Goal: Task Accomplishment & Management: Complete application form

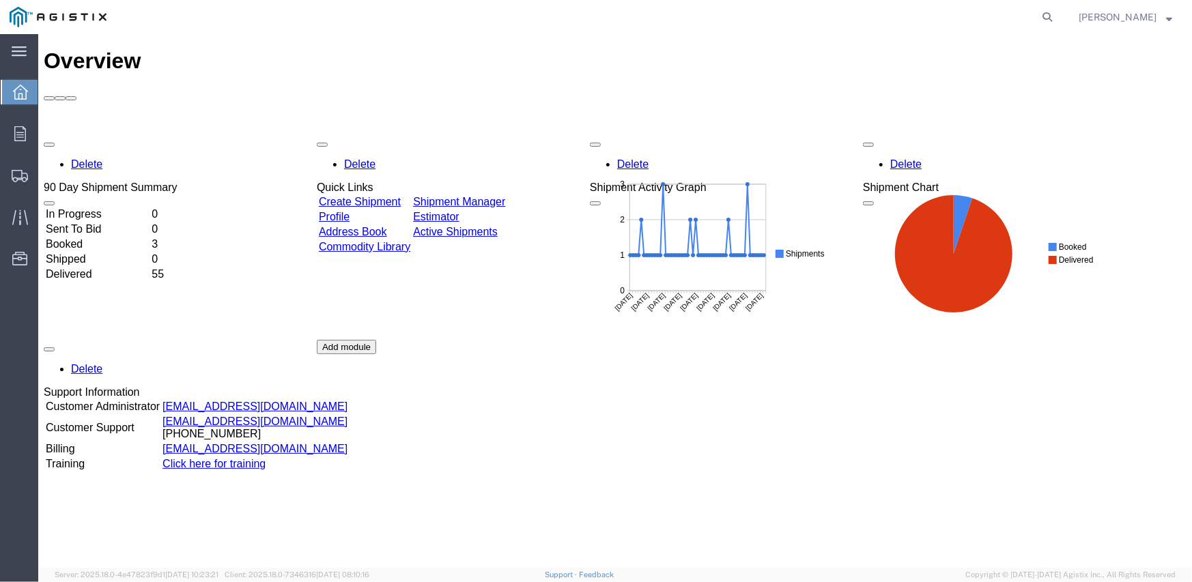
click at [376, 195] on link "Create Shipment" at bounding box center [359, 201] width 82 height 12
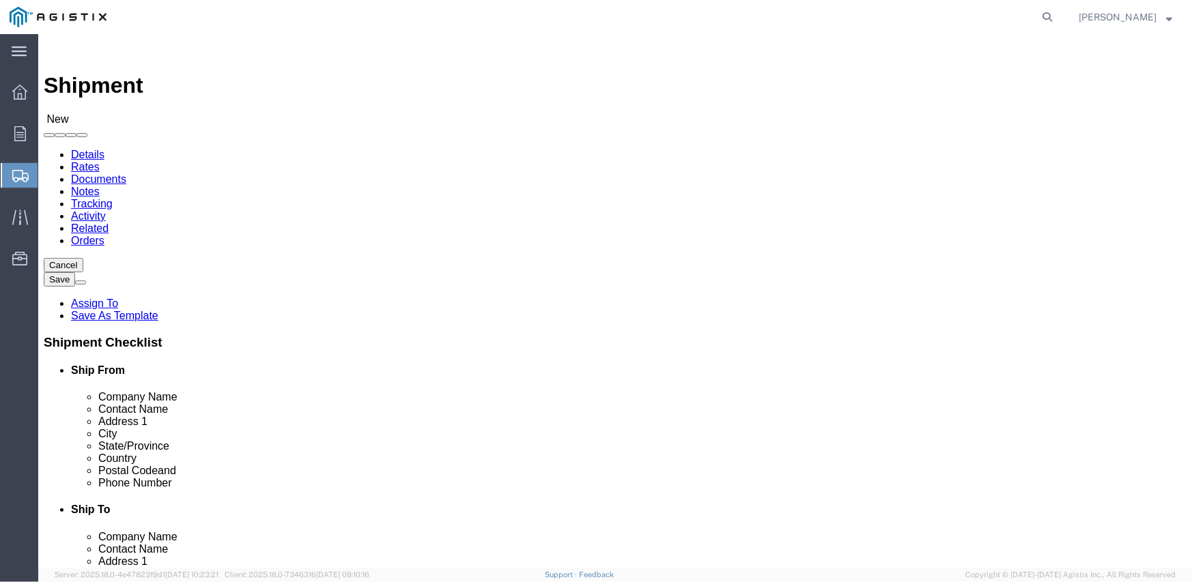
select select
click select "Select Inertia Engineering & Machine Works Inc PG&E"
select select "9596"
click select "Select Inertia Engineering & Machine Works Inc PG&E"
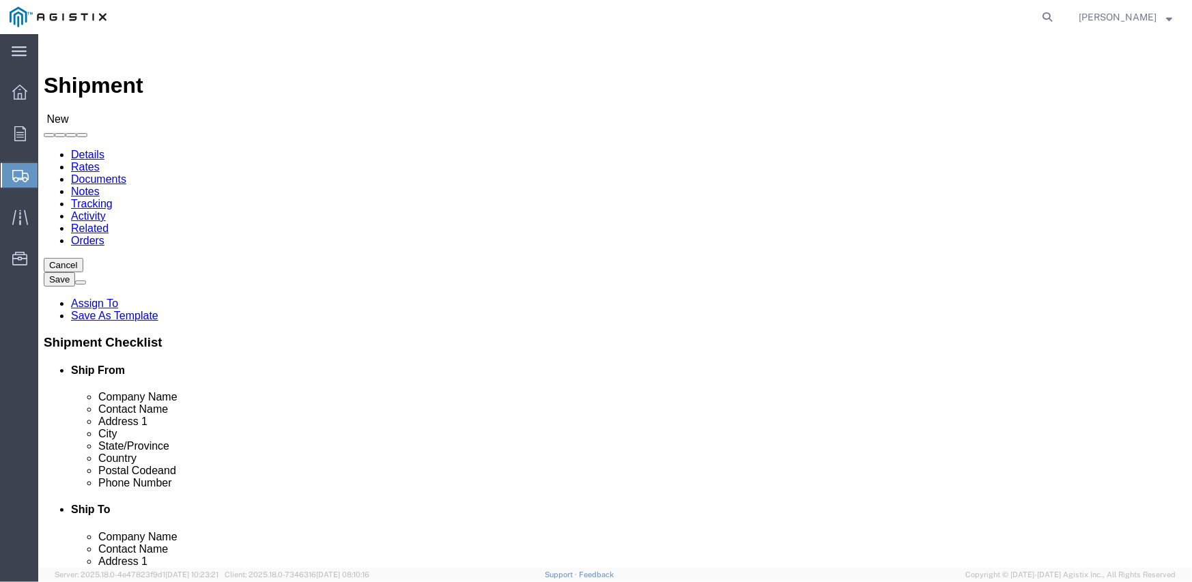
select select "PURCHORD"
select select
click select "Select All Others [GEOGRAPHIC_DATA] [GEOGRAPHIC_DATA] [GEOGRAPHIC_DATA] [GEOGRA…"
select select "19745"
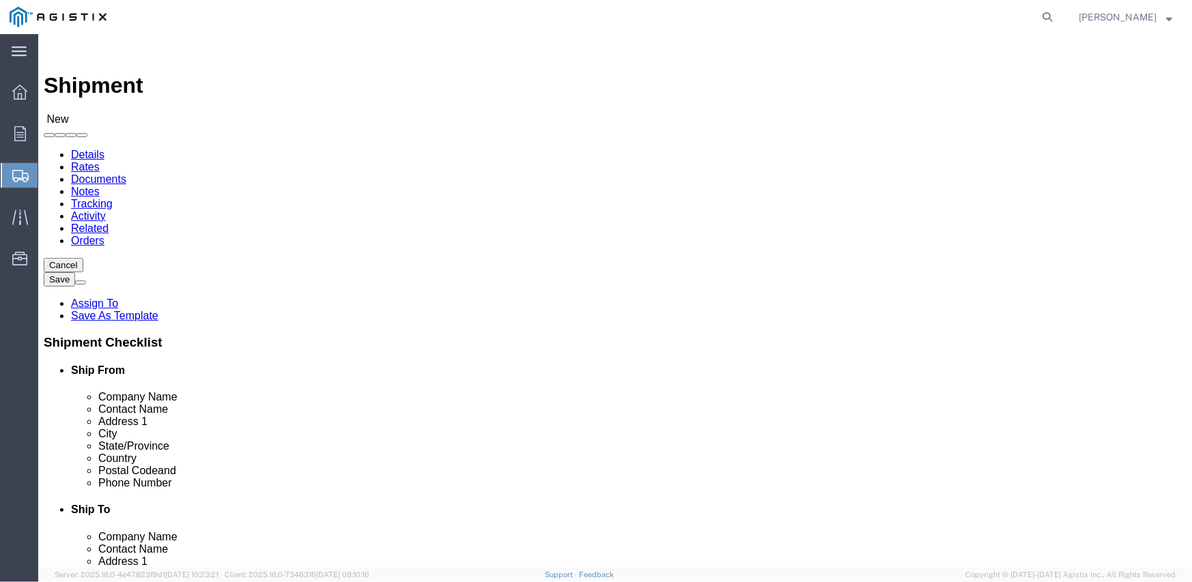
click select "Select All Others [GEOGRAPHIC_DATA] [GEOGRAPHIC_DATA] [GEOGRAPHIC_DATA] [GEOGRA…"
click span
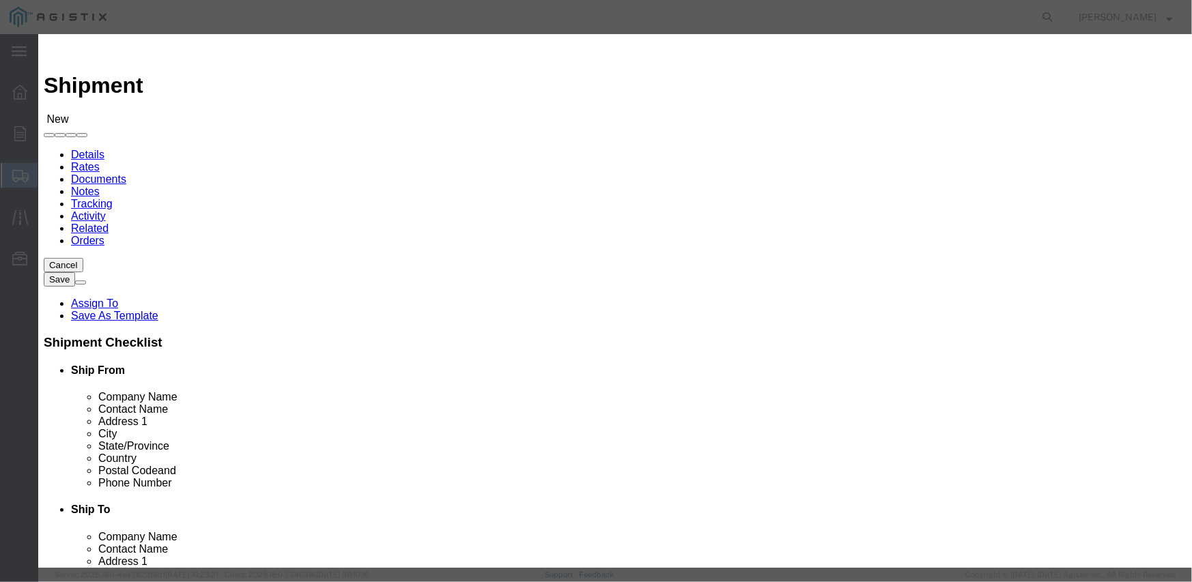
click button "Select"
select select
type input "MPS dba Inertia Engineering & Machine Works Inc"
type input "[PERSON_NAME]"
type input "[STREET_ADDRESS][PERSON_NAME]"
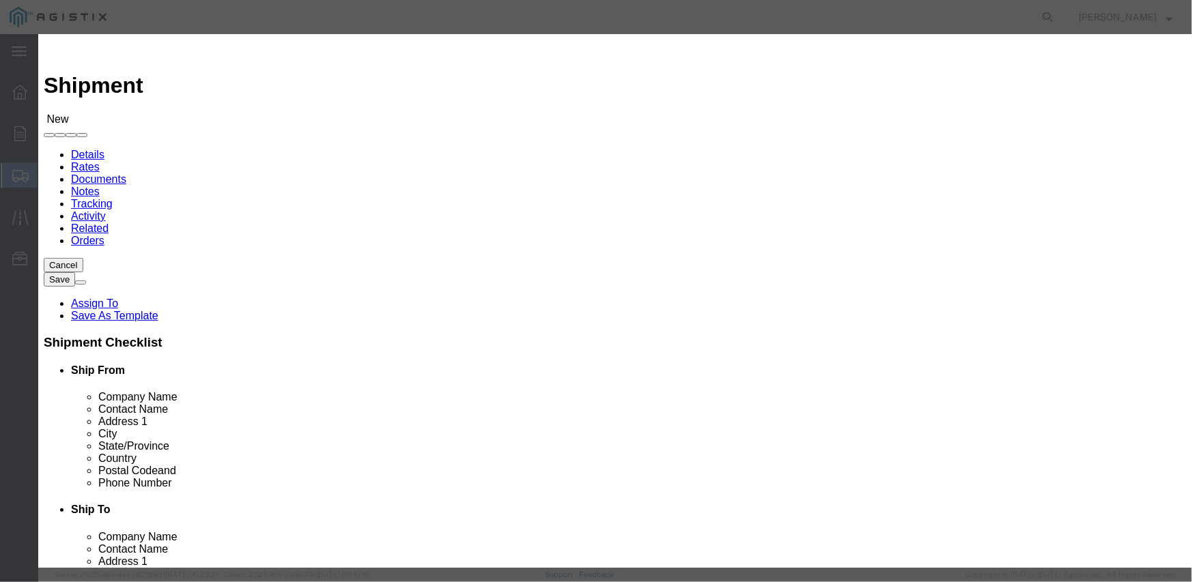
type input "Stockton"
type input "95215"
type input "[PHONE_NUMBER]"
select select "CA"
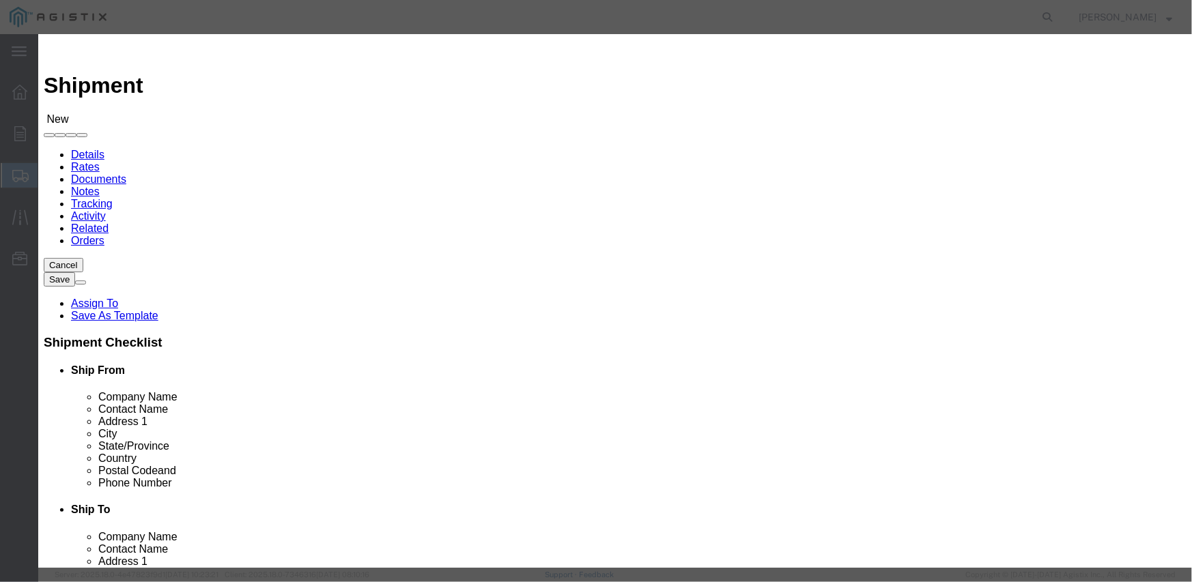
click button "Select"
select select
type input "PG&E - [GEOGRAPHIC_DATA]"
type input "Pacific Gas & Electric Company"
type input "Fresno Receiving"
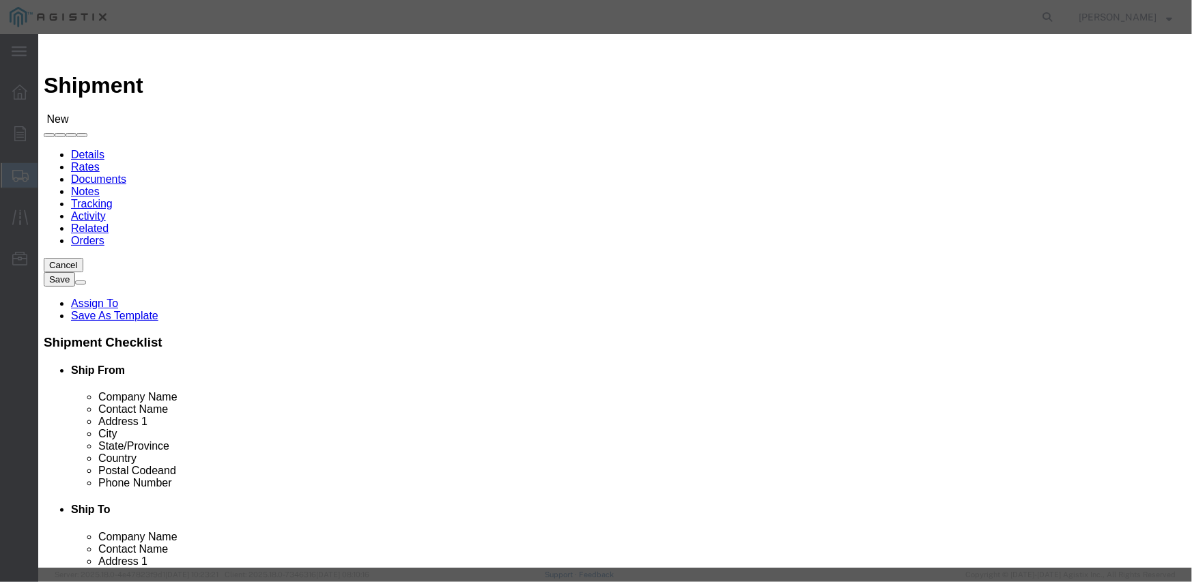
type input "[STREET_ADDRESS]"
type input "[GEOGRAPHIC_DATA]"
type input "93725"
type input "[PHONE_NUMBER]"
select select "CA"
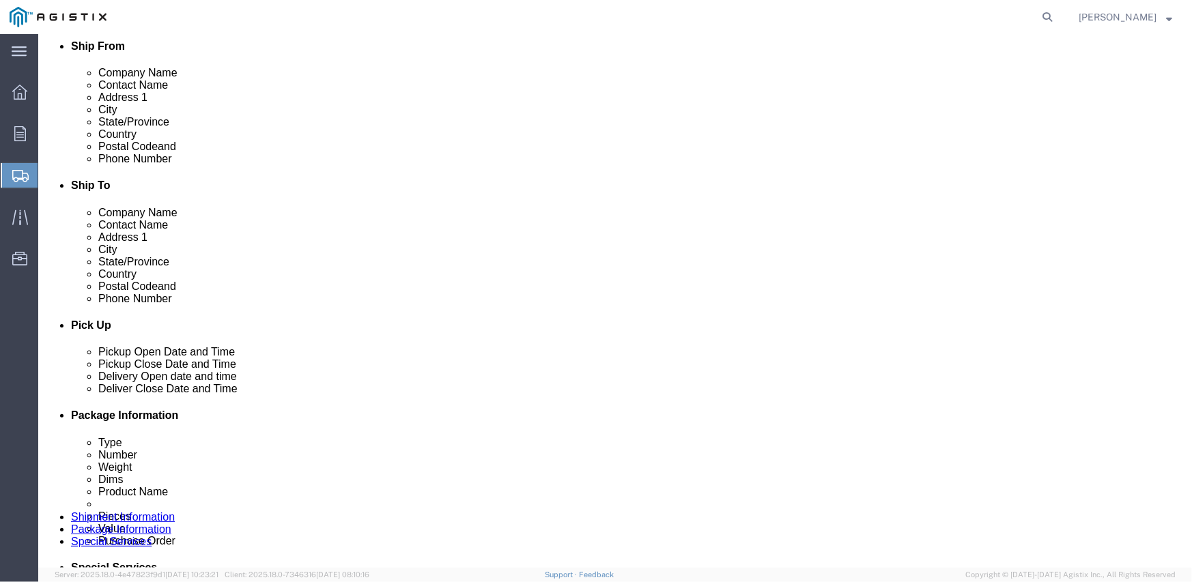
scroll to position [341, 0]
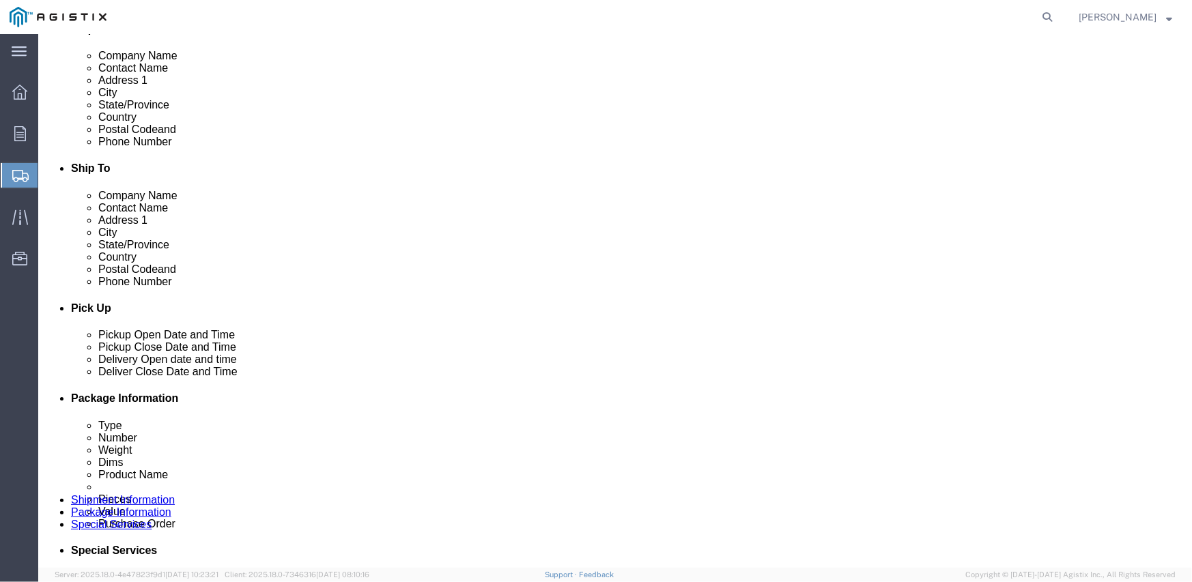
click div "[DATE] 4:00 PM"
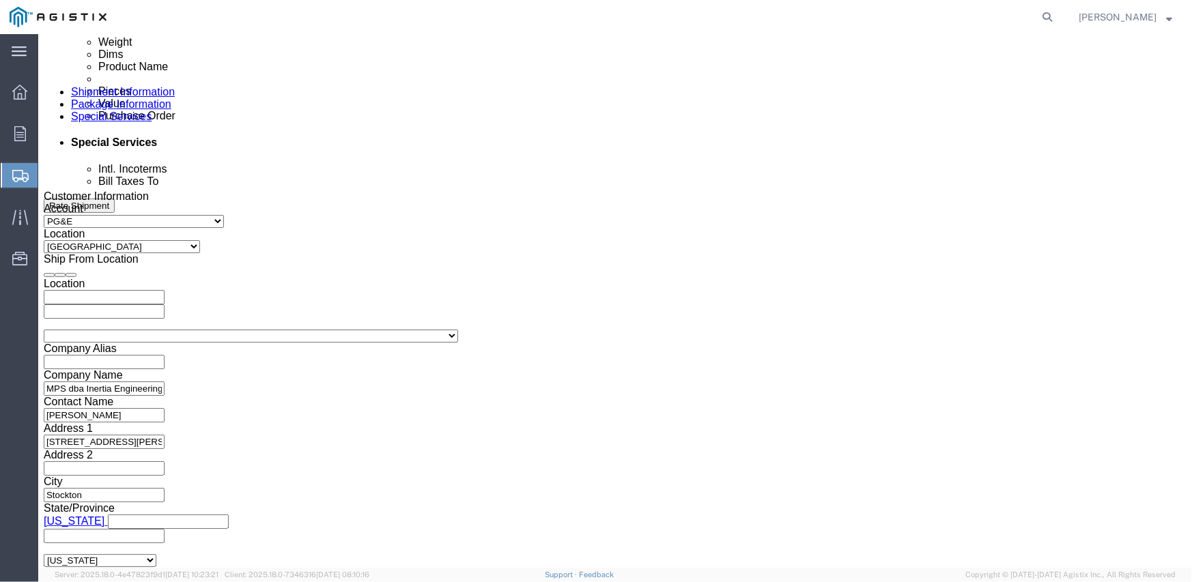
type input "6:00 AM"
click button "Apply"
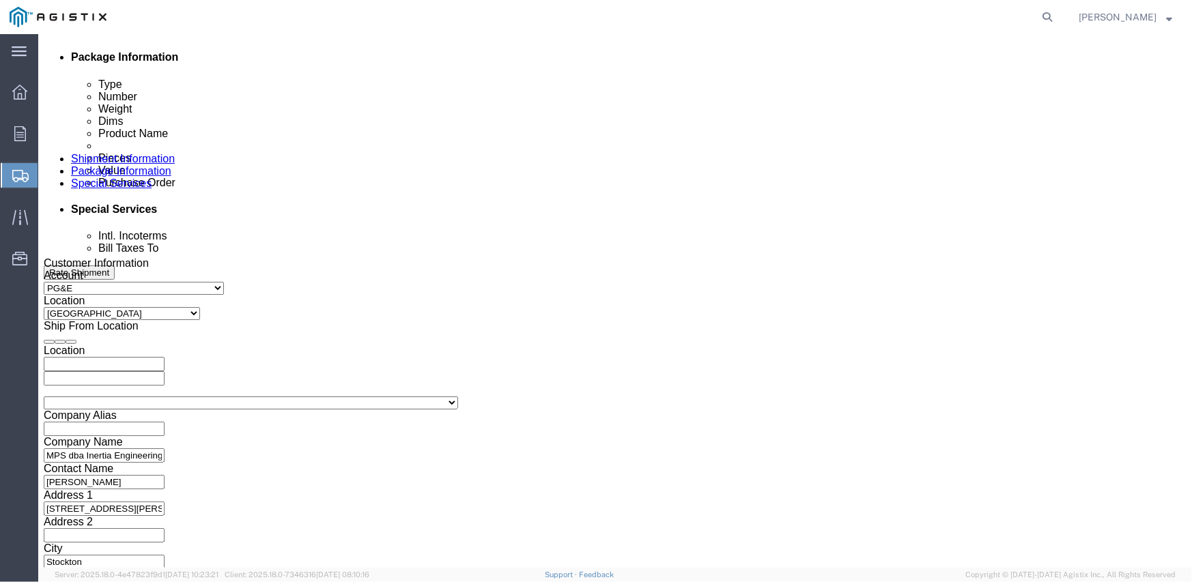
scroll to position [613, 0]
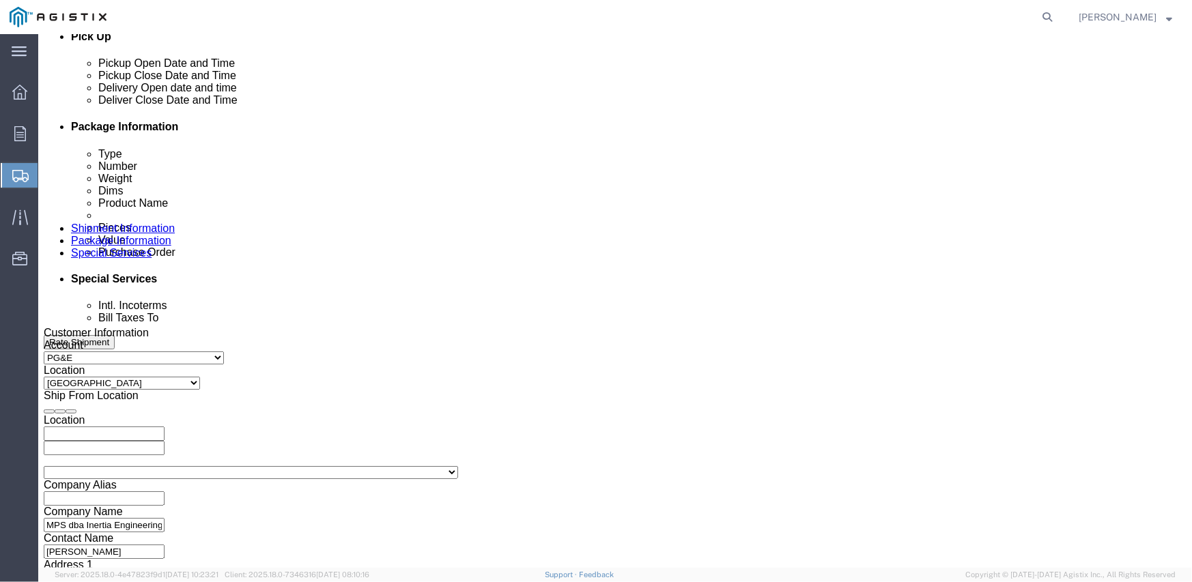
click div "[DATE] 5:00 PM"
click div "[DATE] 6:00 AM"
click button "Apply"
click div "[DATE] 5:00 PM"
type input "2:00 PM"
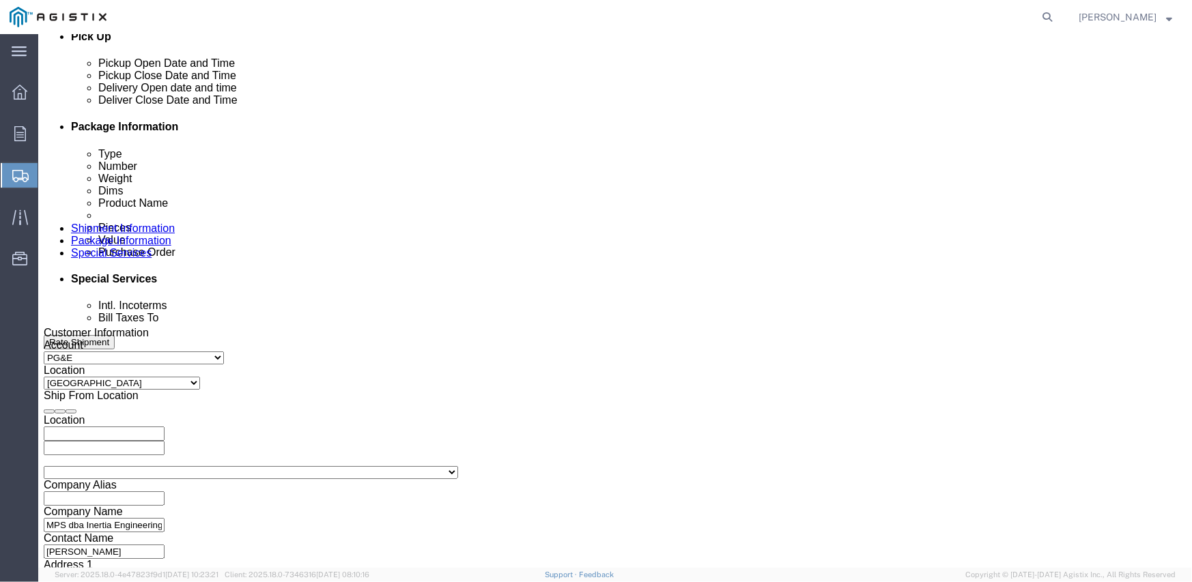
click button "Apply"
click div
click input "6:00 PM"
type input "8:00 AM"
click button "Apply"
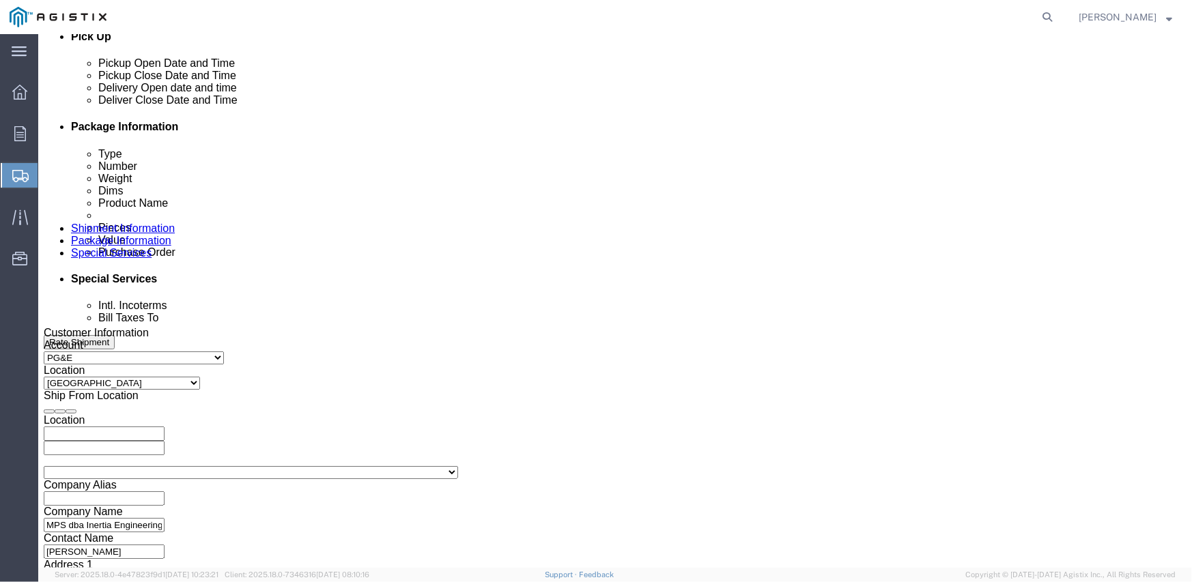
click div "Deliver Close Date Deliver Close Time Deliver Close Date and Time"
click div
type input "3:00 PM"
click button "Apply"
click input "text"
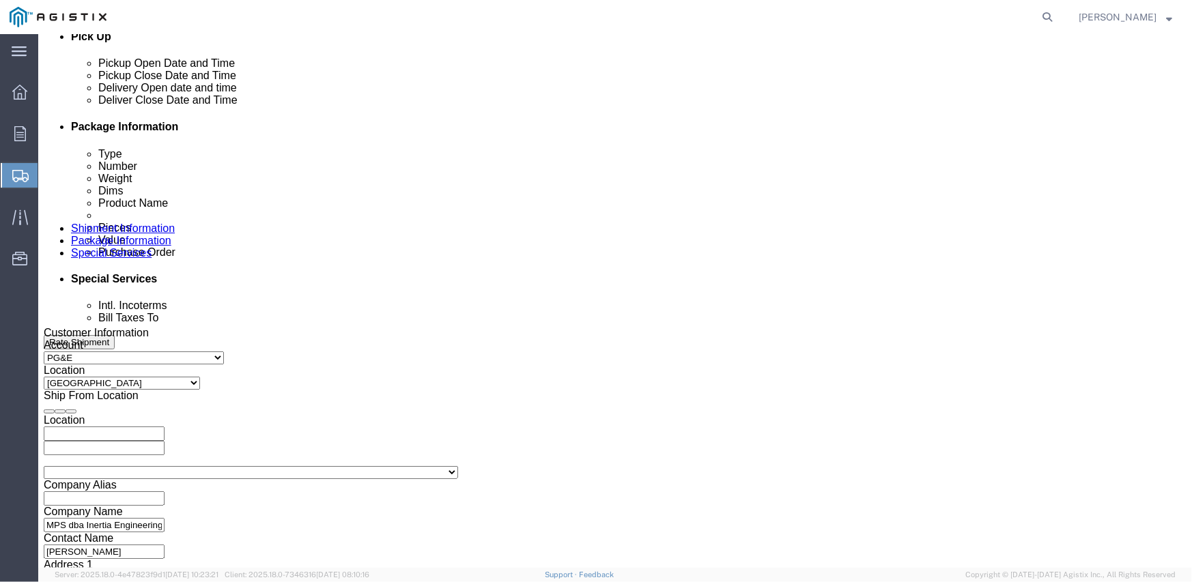
type input "3501408550"
select select "SALEORDR"
type input "294033"
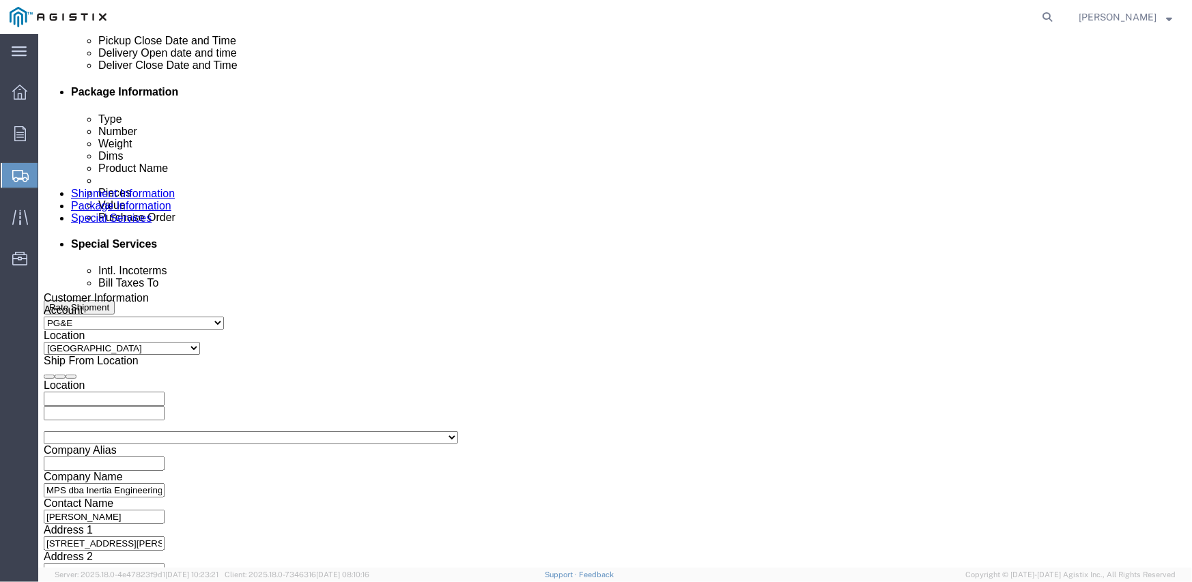
scroll to position [681, 0]
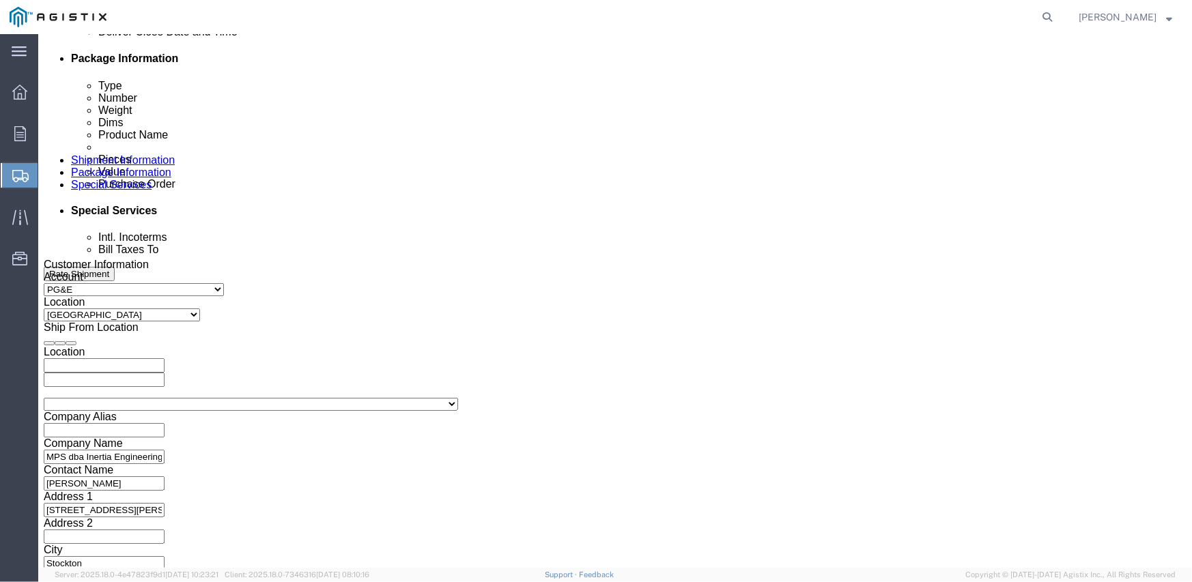
click select "Select Air Less than Truckload Multi-Leg Ocean Freight Rail Small Parcel Truckl…"
select select "TL"
click select "Select Air Less than Truckload Multi-Leg Ocean Freight Rail Small Parcel Truckl…"
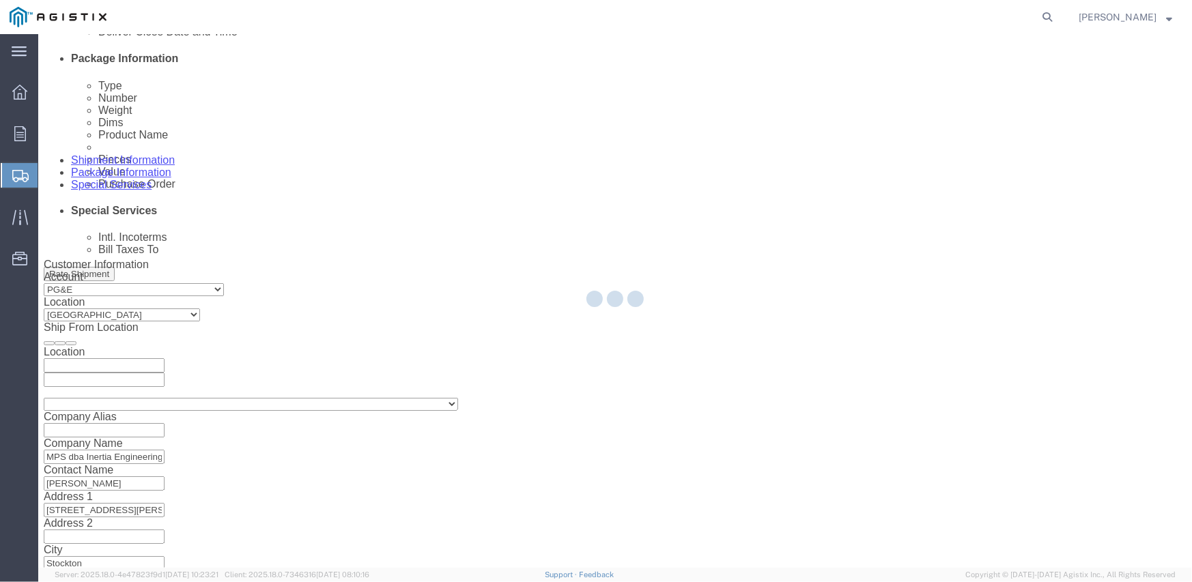
select select
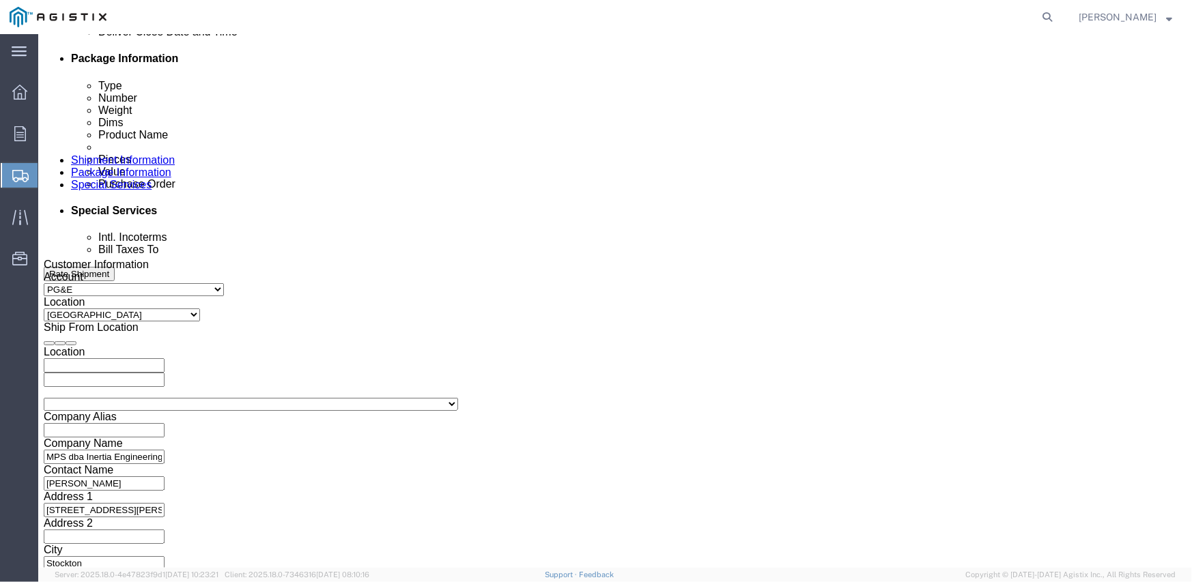
click select "Select 1-Ton (PSS) 10 Wheel 10 Yard Dump Truck 20 Yard Dump Truck Bobtail Botto…"
select select "FLBD"
click select "Select 1-Ton (PSS) 10 Wheel 10 Yard Dump Truck 20 Yard Dump Truck Bobtail Botto…"
click select "Select 35 Feet 20 Feet 28 Feet 53 Feet 40 Feet 48 Feet"
select select "53FT"
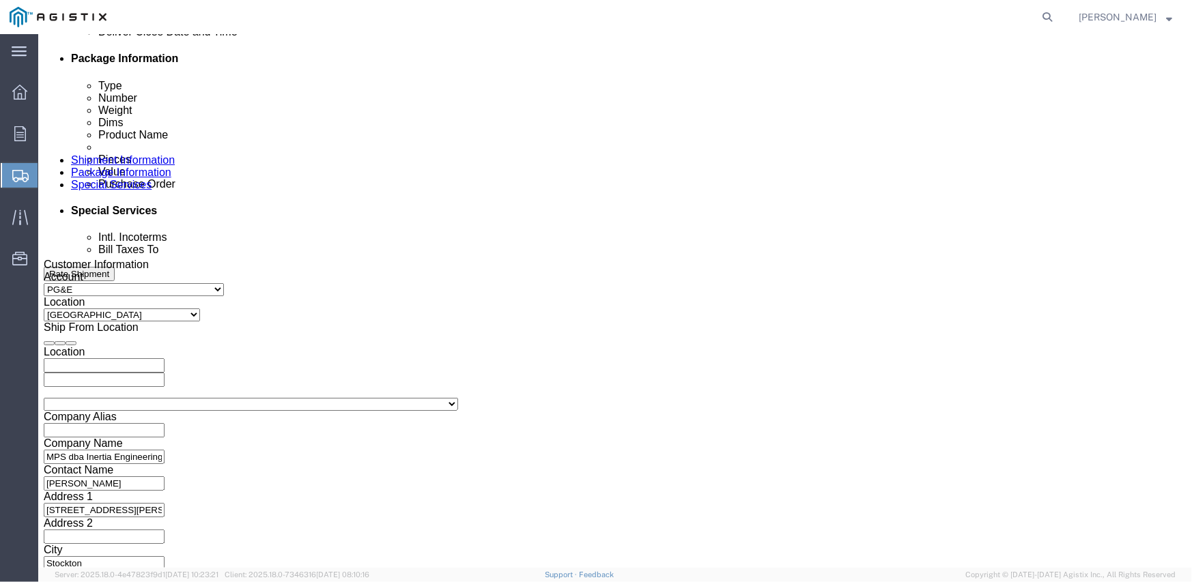
click select "Select 35 Feet 20 Feet 28 Feet 53 Feet 40 Feet 48 Feet"
click div "Vehicle Select 1-Ton (PSS) 10 Wheel 10 Yard Dump Truck 20 Yard Dump Truck Bobta…"
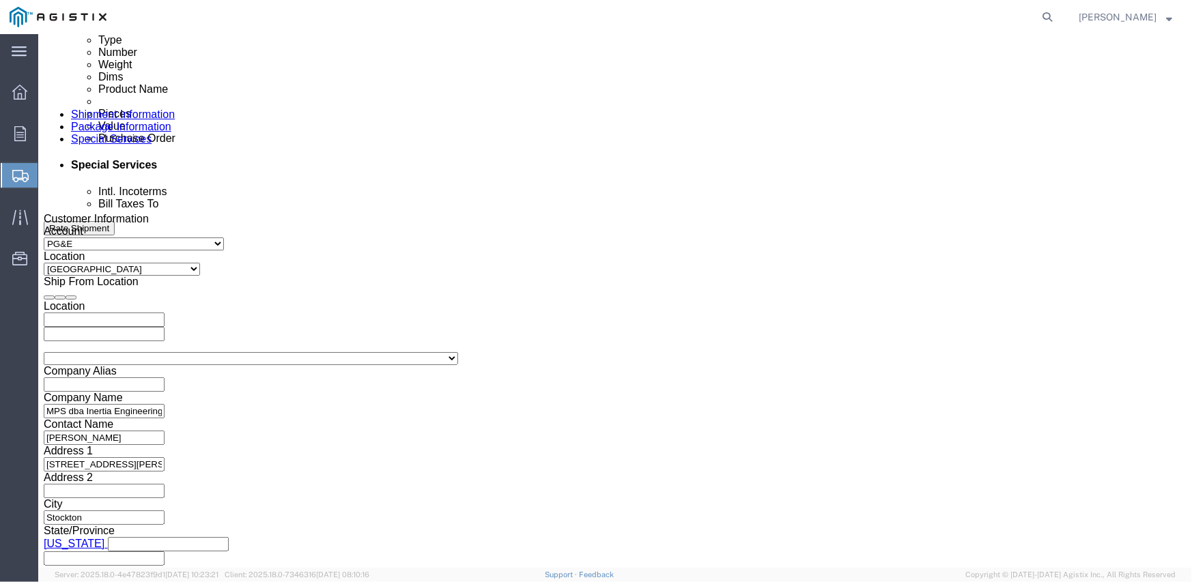
scroll to position [750, 0]
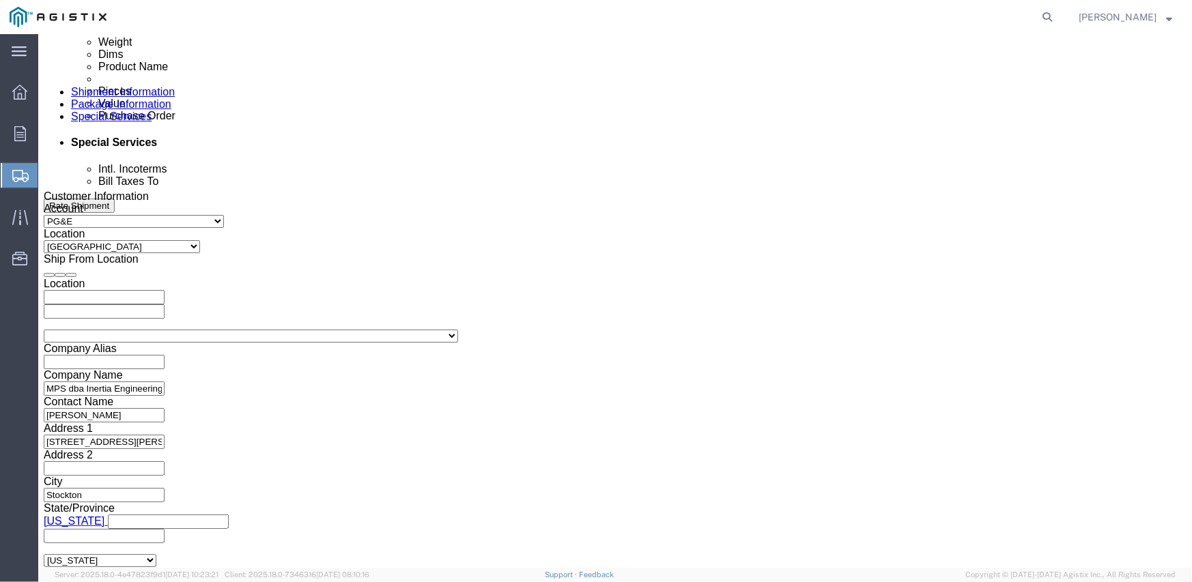
click button "Continue"
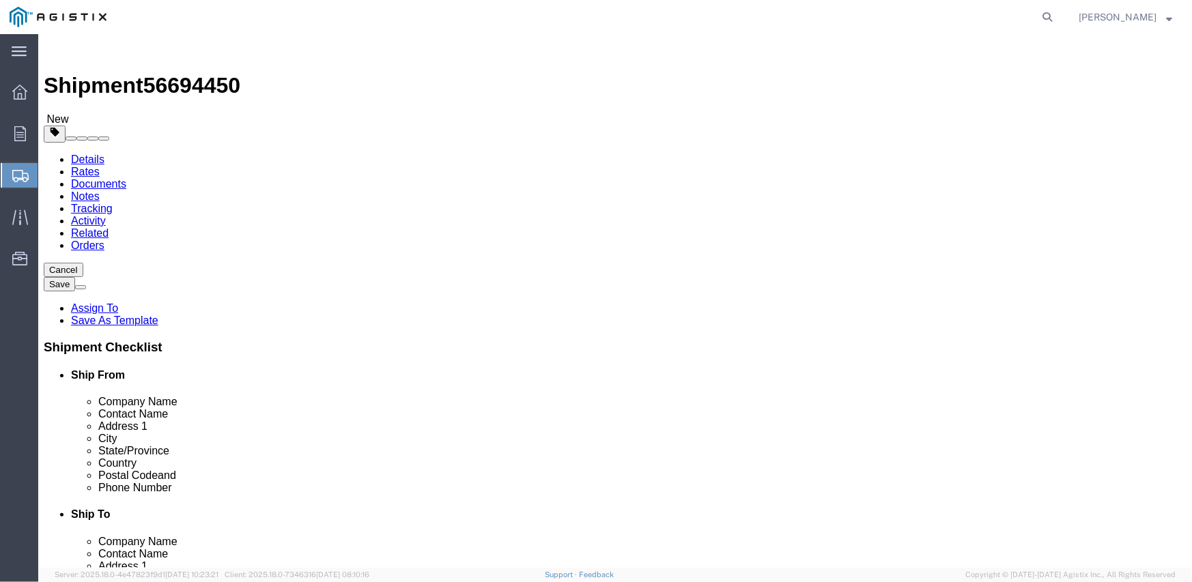
click select "Select Bulk Bundle(s) Cardboard Box(es) Carton(s) Crate(s) Drum(s) (Fiberboard)…"
select select "CRAT"
click select "Select Bulk Bundle(s) Cardboard Box(es) Carton(s) Crate(s) Drum(s) (Fiberboard)…"
click input "1"
type input "16"
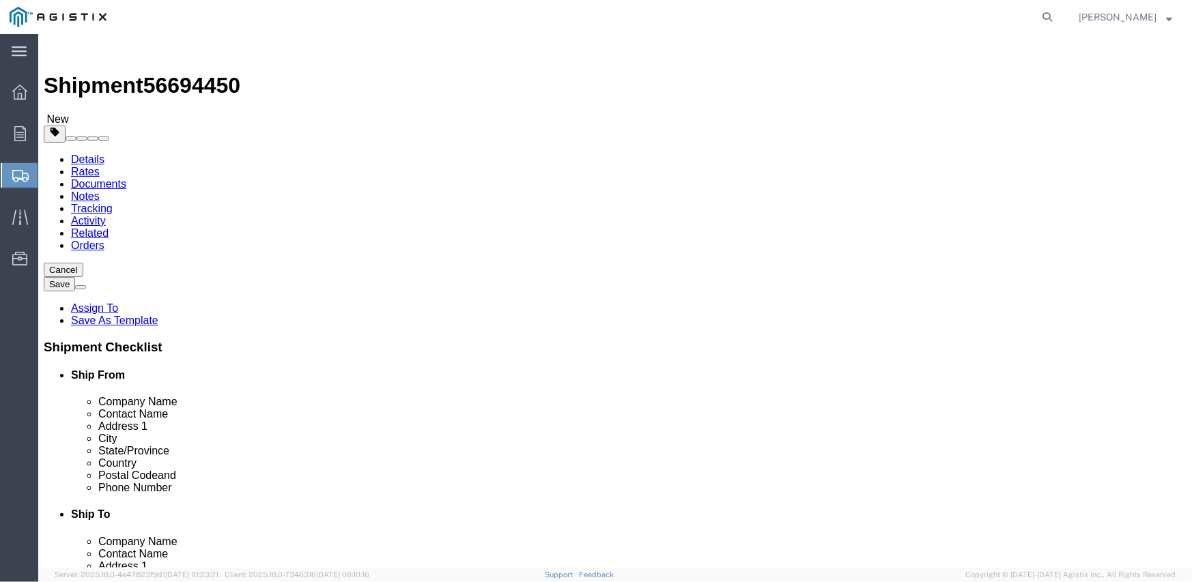
click div "Previous Continue"
click input "text"
type input "139"
type input "47"
type input "48"
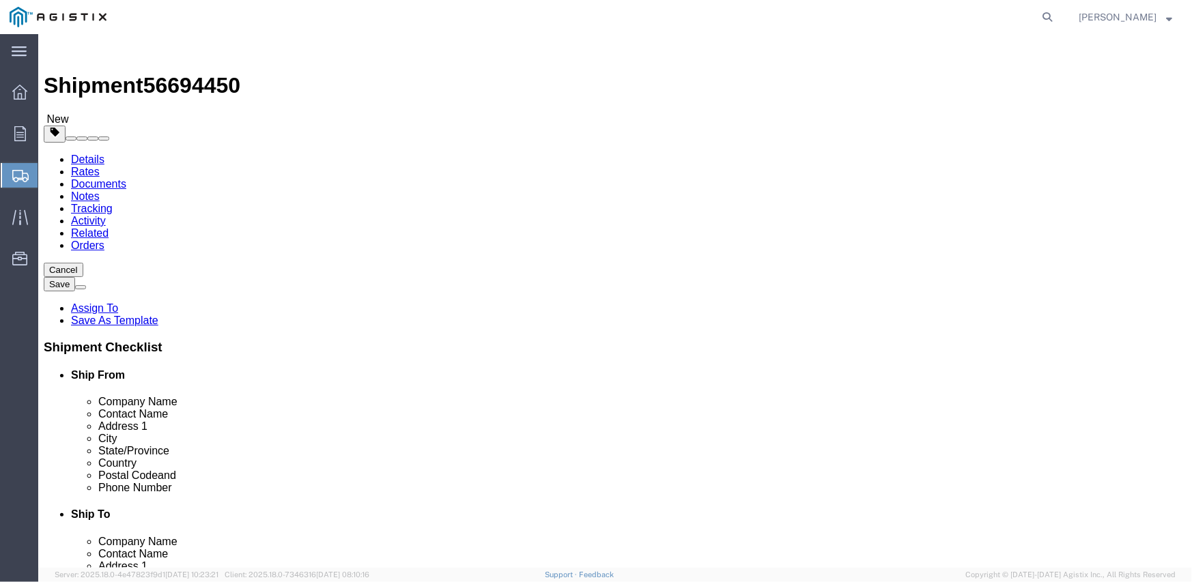
type input "12800"
click link "Add Content"
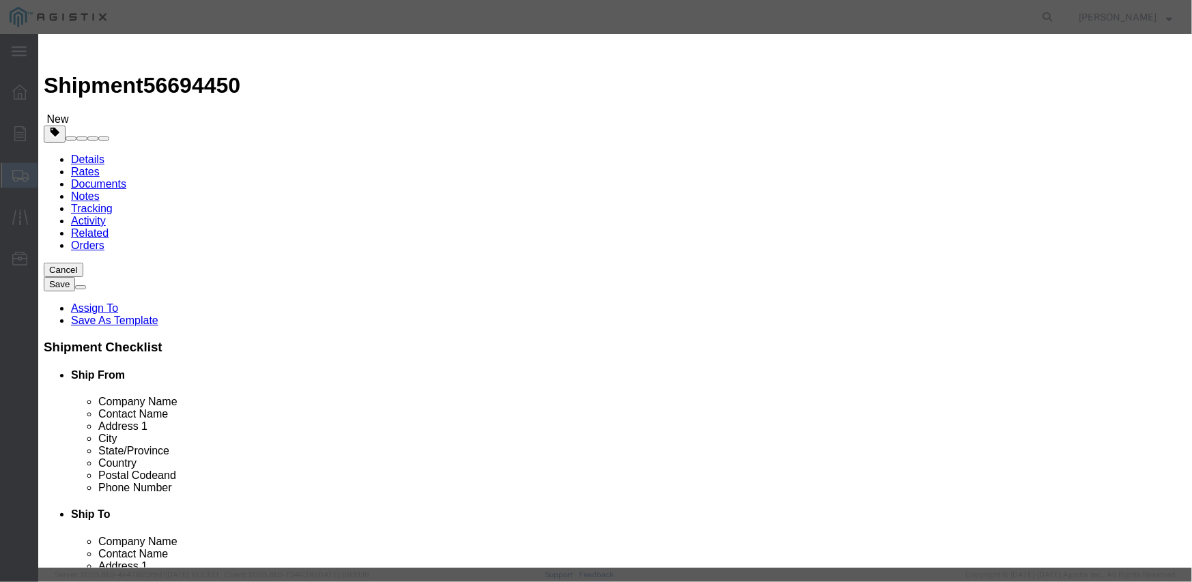
click input "text"
type input "M343960"
type input "16"
click input "76"
type input "7"
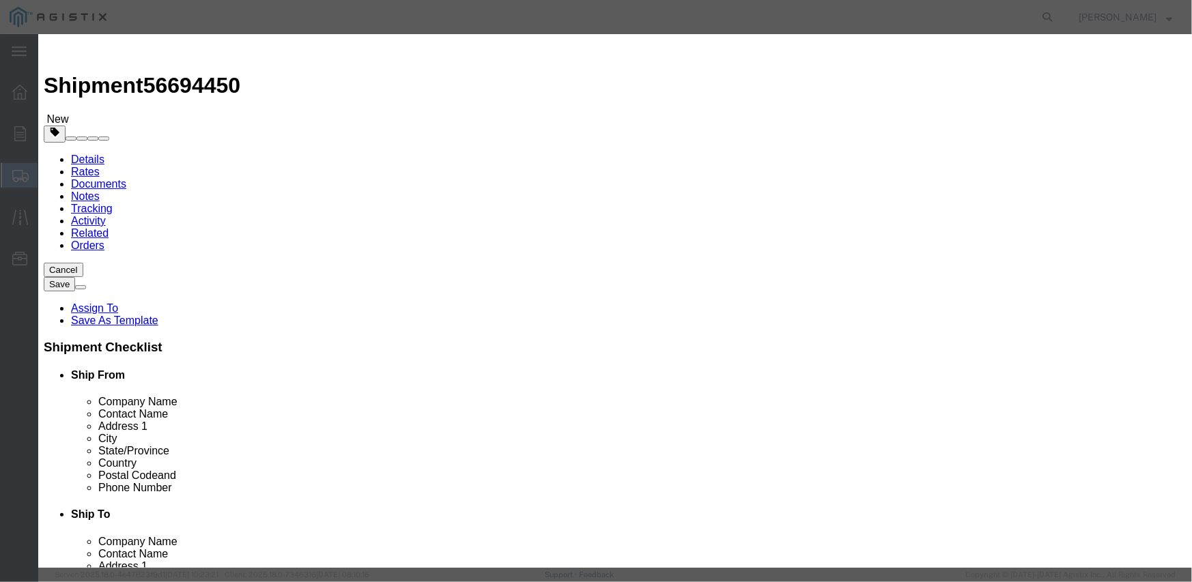
type input "79694.56"
click textarea
paste textarea "L26SLSUG3J21"
type textarea "L26SLSUG3J21"
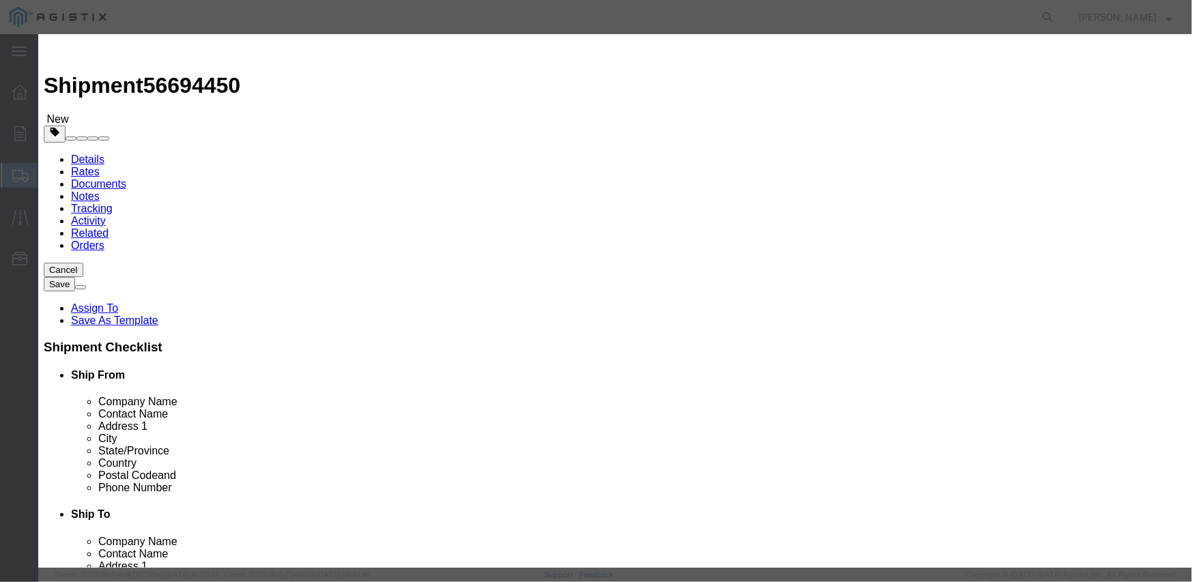
click div
click select "Select Account Type Activity ID Airline Appointment Number ASN Batch Number Bil…"
select select "PURCHORD"
click select "Select Account Type Activity ID Airline Appointment Number ASN Batch Number Bil…"
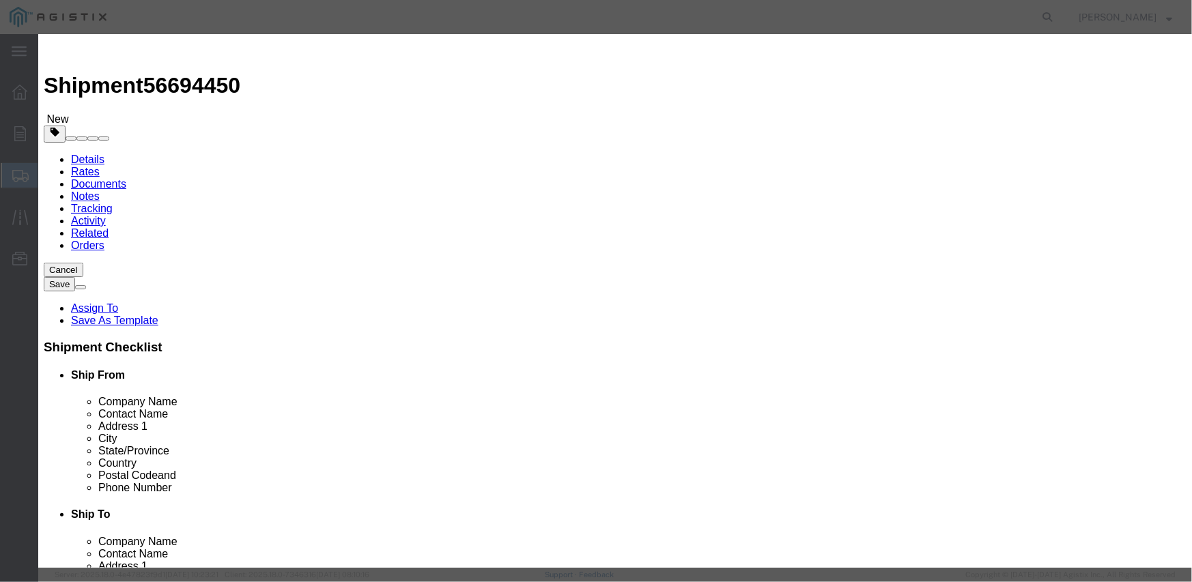
click input "text"
type input "3501408550"
click select "Select Account Type Activity ID Airline Appointment Number ASN Batch Number Bil…"
select select "SALEORDR"
click select "Select Account Type Activity ID Airline Appointment Number ASN Batch Number Bil…"
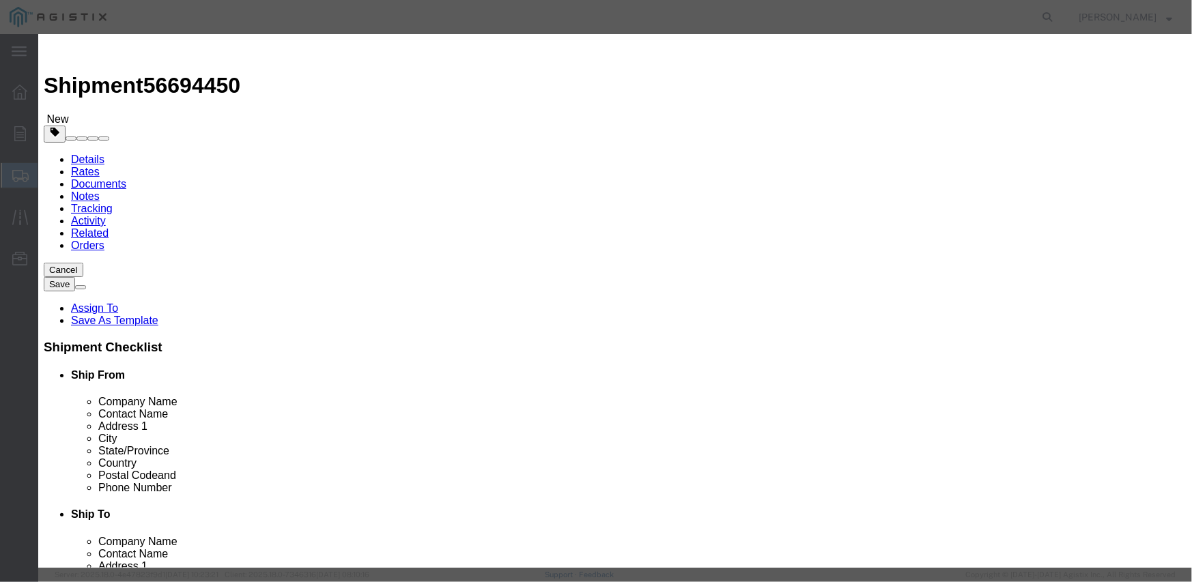
click input "text"
type input "294033"
click div "Product Name M343960 Pieces 16 Select Bag Barrels 100Board Feet Bottle Box Blis…"
click button "Save & Close"
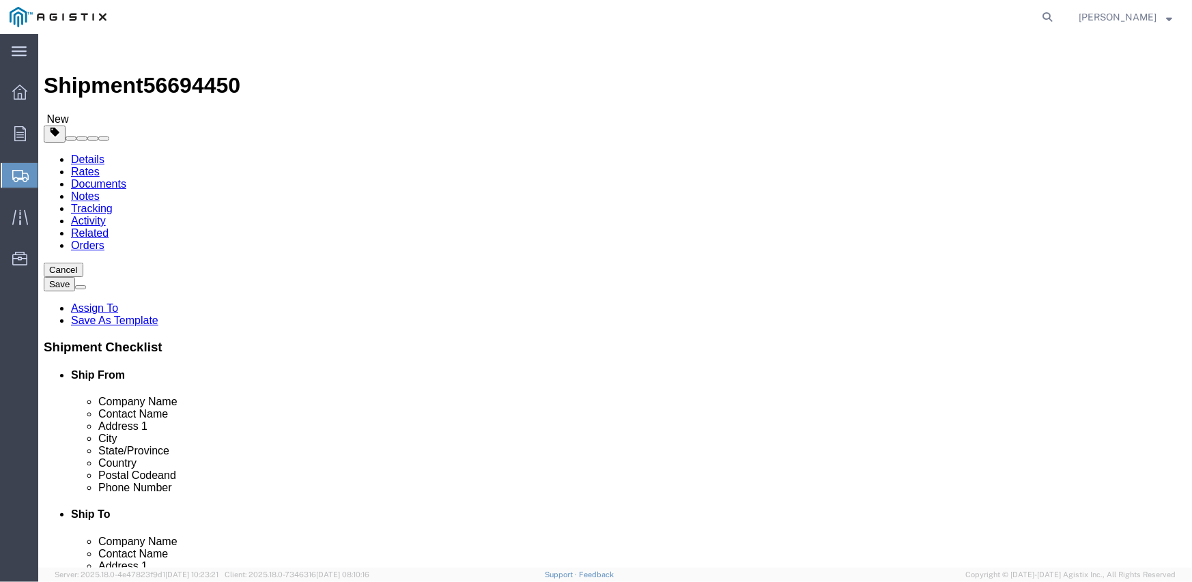
scroll to position [25, 0]
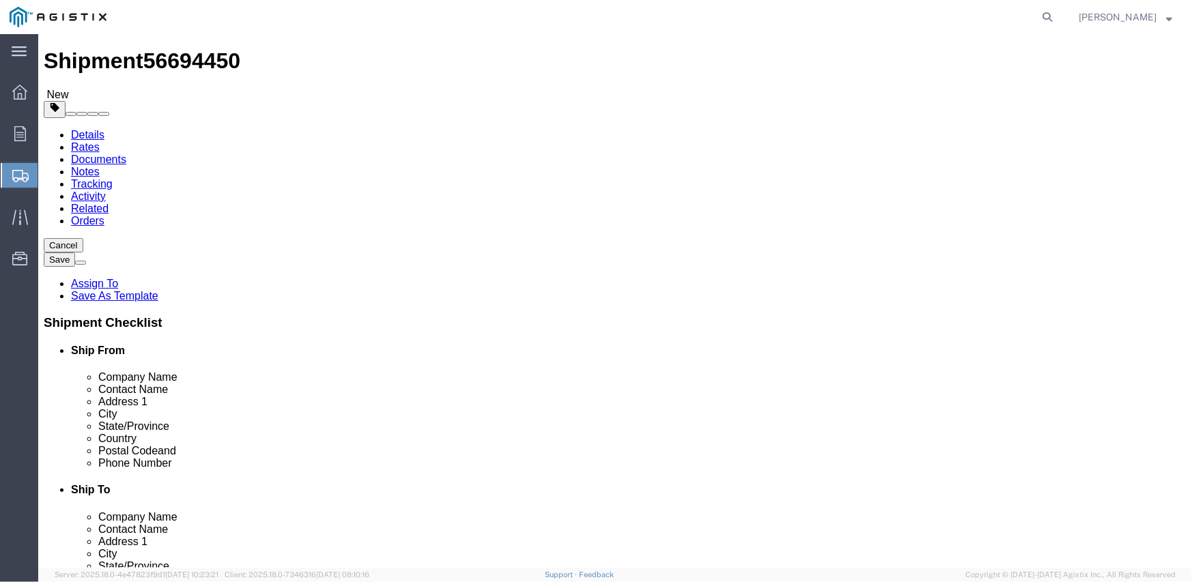
click button "Rate Shipment"
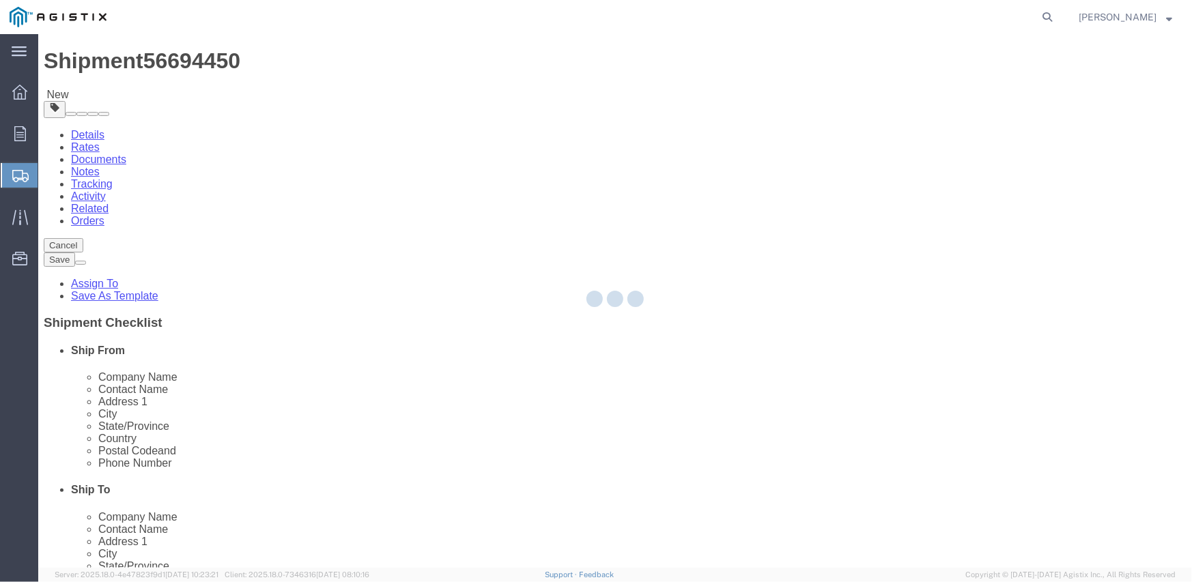
scroll to position [0, 0]
